Goal: Information Seeking & Learning: Learn about a topic

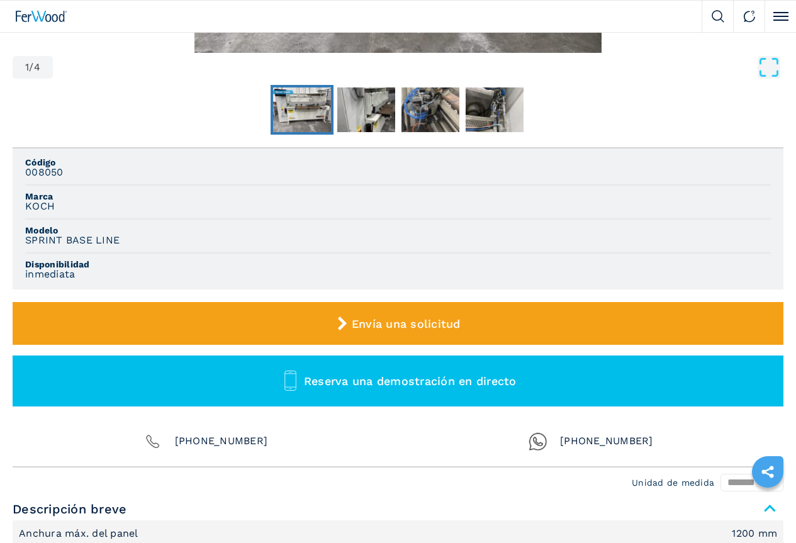
scroll to position [316, 0]
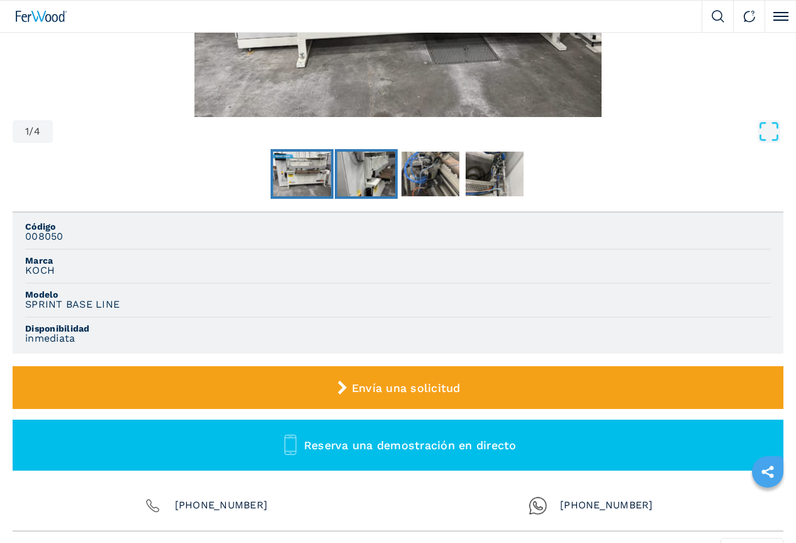
click at [337, 197] on img "Go to Slide 2" at bounding box center [366, 174] width 58 height 45
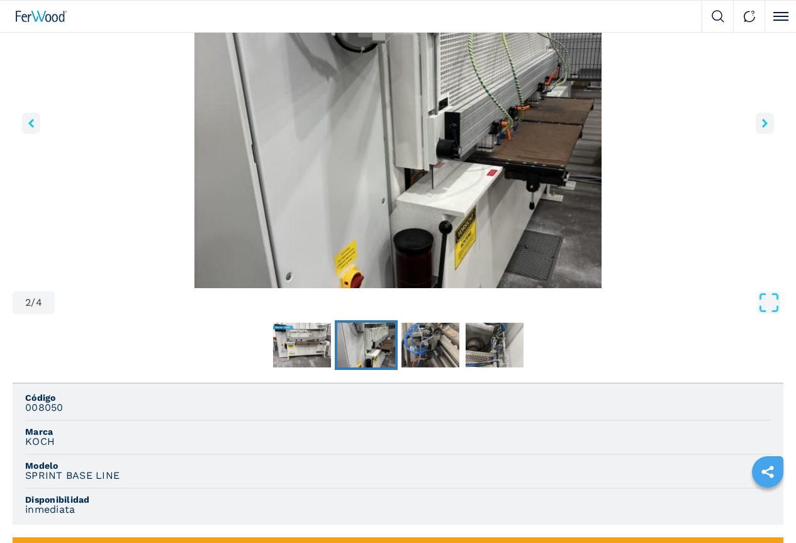
scroll to position [127, 0]
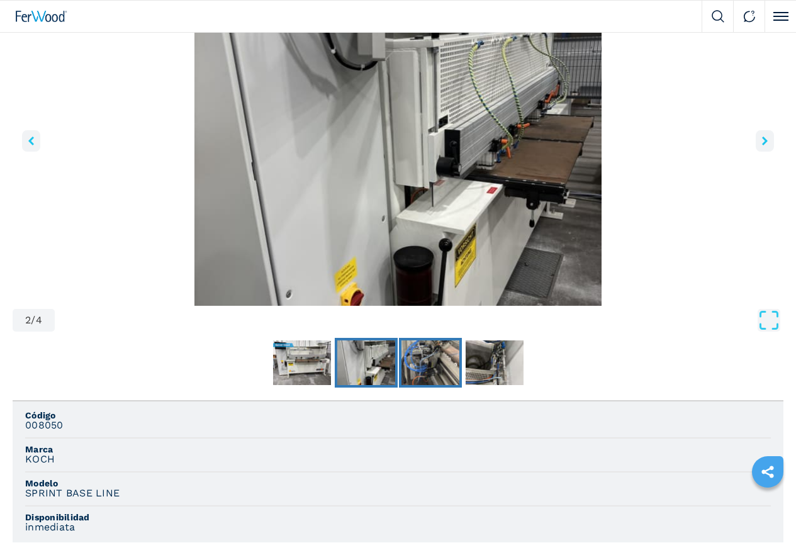
click at [401, 386] on img "Go to Slide 3" at bounding box center [430, 362] width 58 height 45
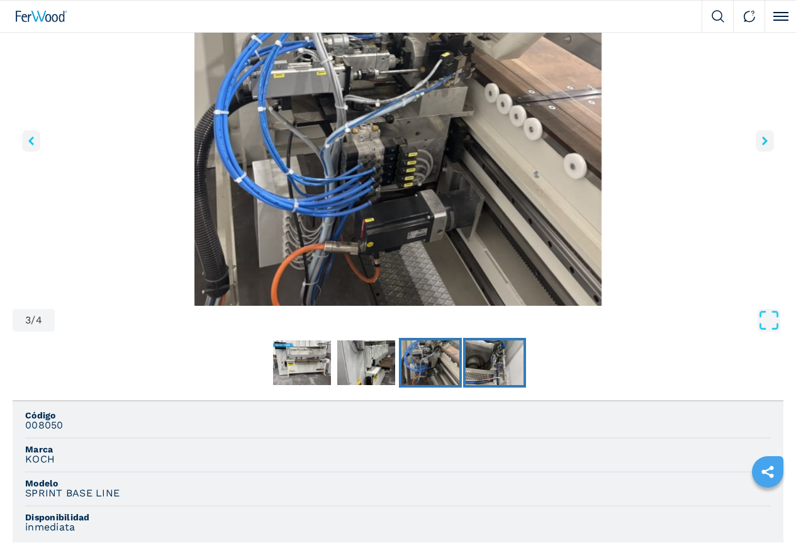
click at [465, 386] on img "Go to Slide 4" at bounding box center [494, 362] width 58 height 45
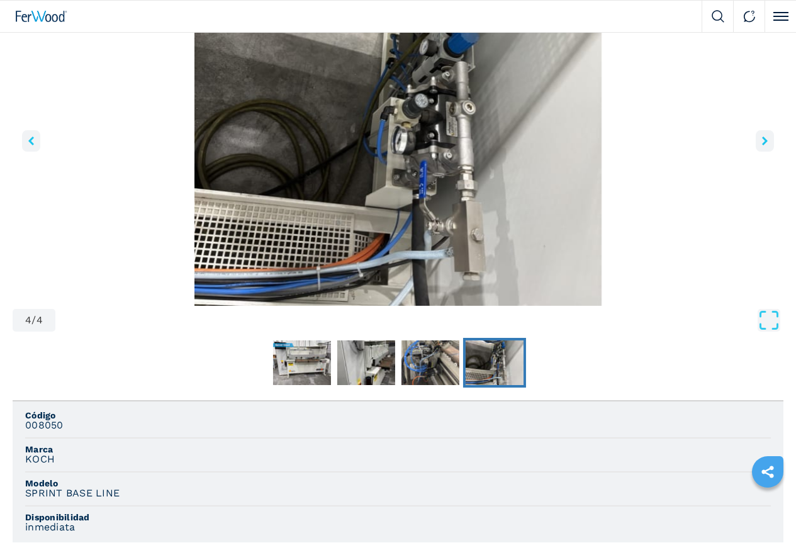
click at [762, 145] on icon "right-button" at bounding box center [765, 141] width 6 height 9
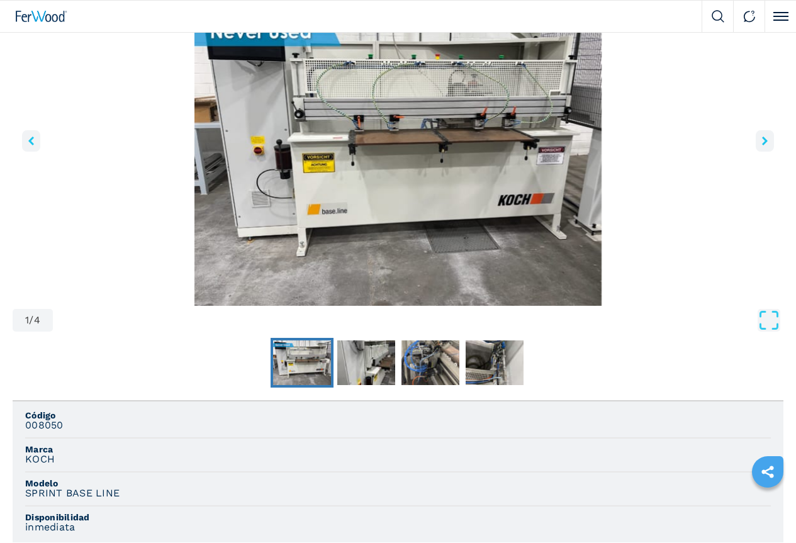
click at [762, 145] on icon "right-button" at bounding box center [765, 141] width 6 height 9
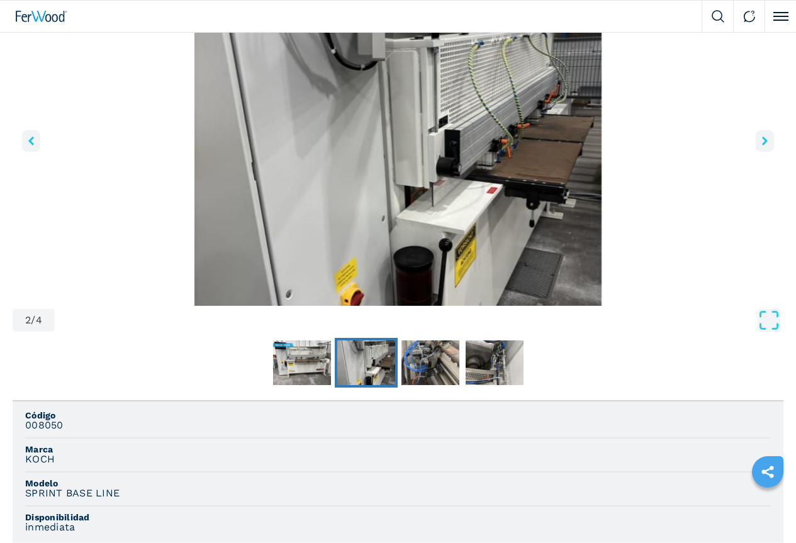
click at [762, 145] on icon "right-button" at bounding box center [765, 141] width 6 height 9
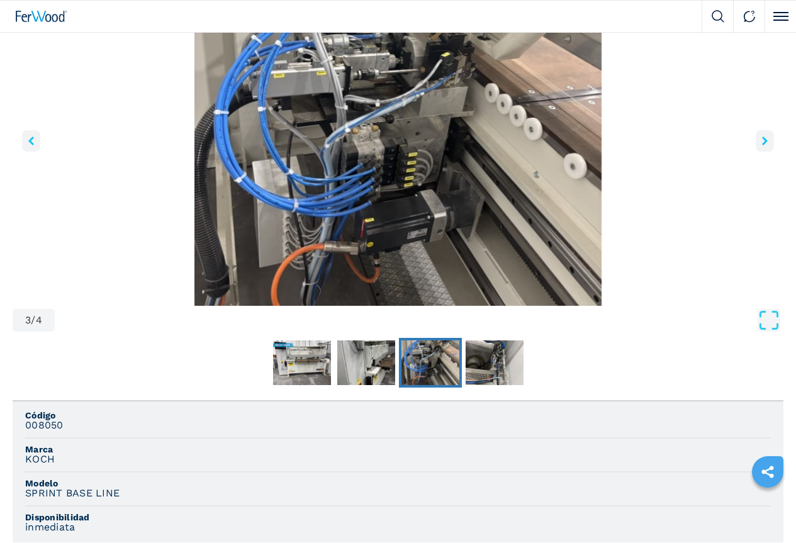
click at [762, 145] on icon "right-button" at bounding box center [765, 141] width 6 height 9
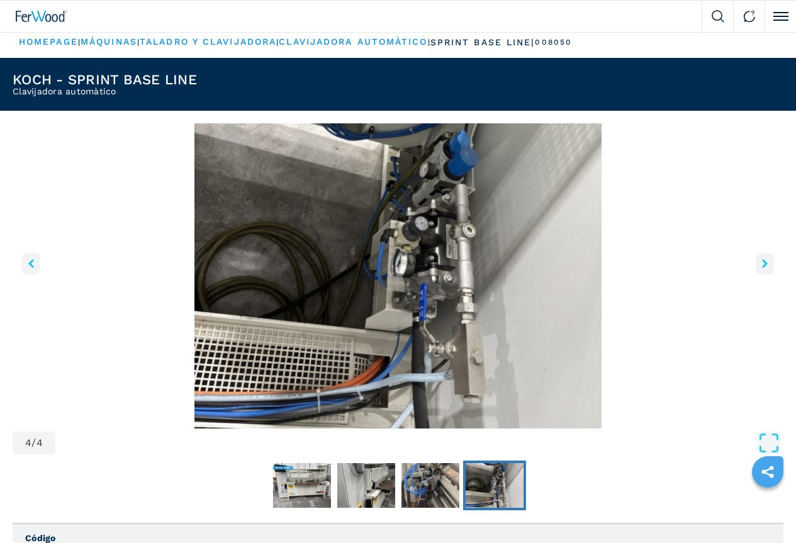
scroll to position [0, 0]
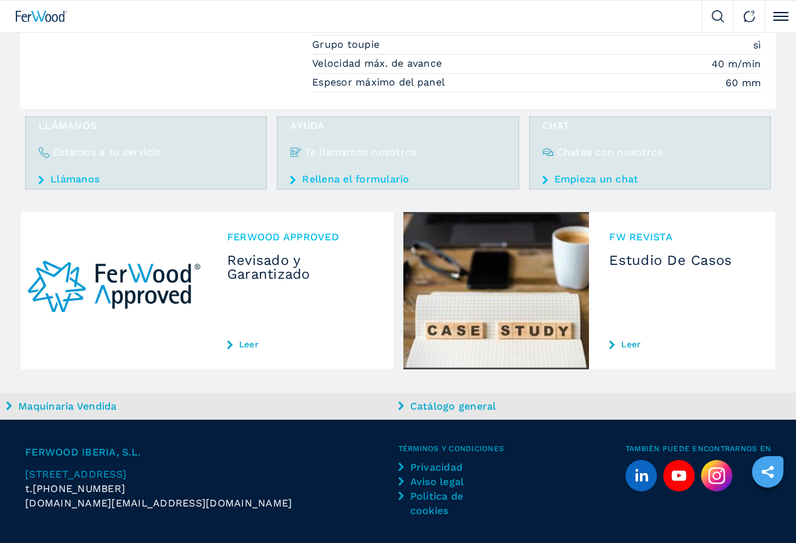
scroll to position [1275, 0]
